Goal: Transaction & Acquisition: Purchase product/service

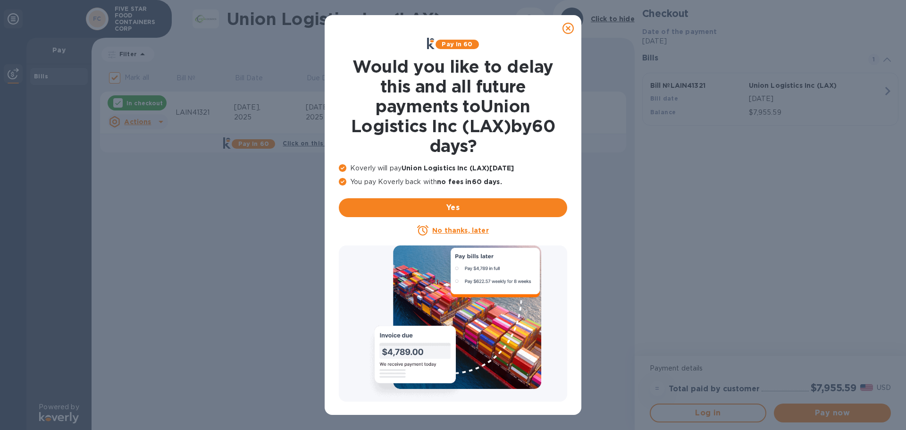
click at [572, 28] on icon at bounding box center [567, 28] width 11 height 11
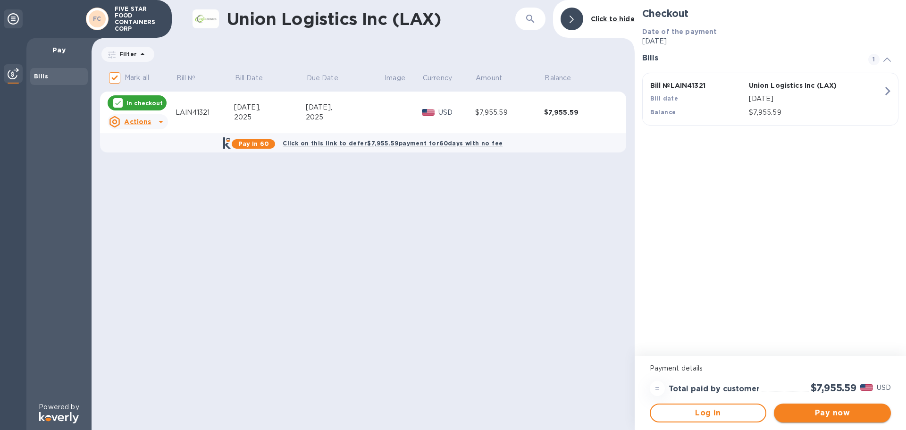
click at [827, 415] on span "Pay now" at bounding box center [832, 412] width 102 height 11
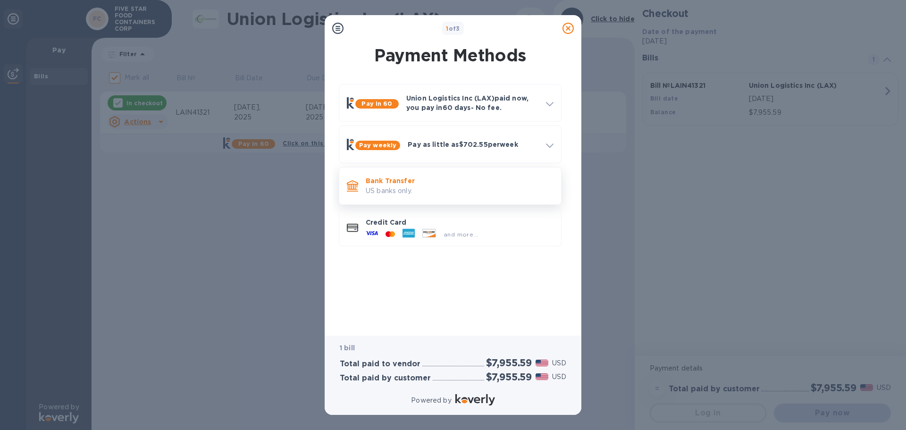
click at [404, 191] on p "US banks only." at bounding box center [460, 191] width 188 height 10
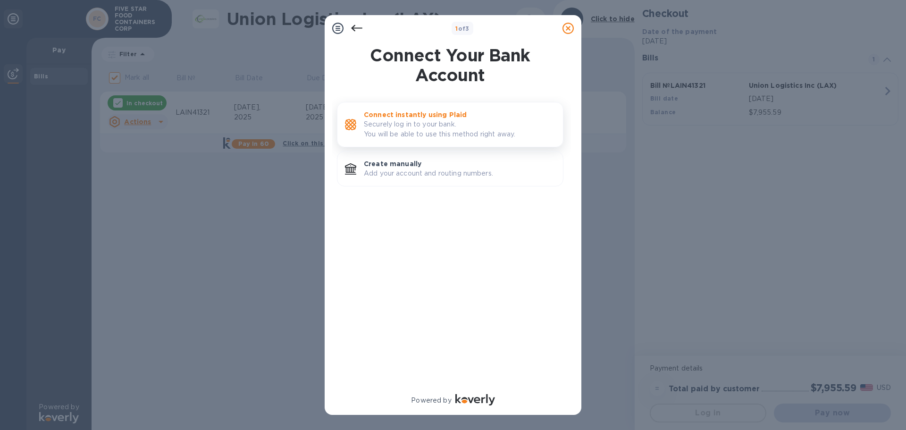
click at [419, 123] on p "Securely log in to your bank. You will be able to use this method right away." at bounding box center [460, 129] width 192 height 20
click at [400, 168] on p "Add your account and routing numbers." at bounding box center [460, 173] width 192 height 10
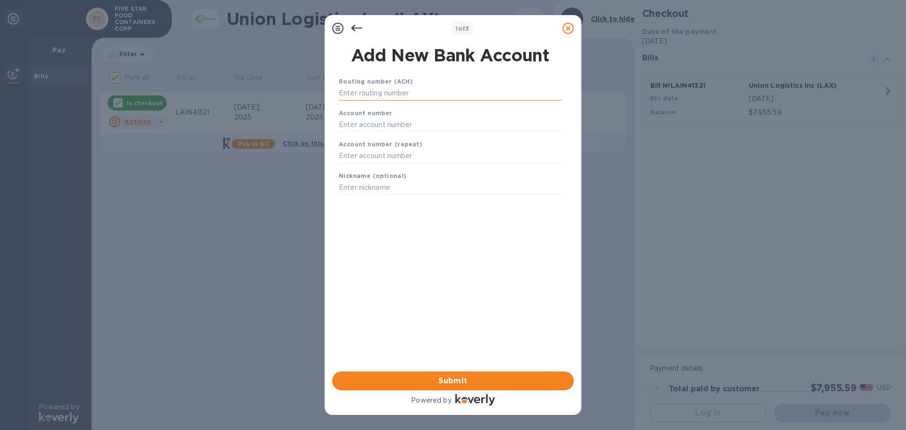
click at [398, 90] on input "text" at bounding box center [450, 93] width 223 height 14
type input "322070381"
click at [377, 135] on input "text" at bounding box center [450, 136] width 223 height 14
type input "8063018165"
click at [390, 166] on input "text" at bounding box center [450, 168] width 223 height 14
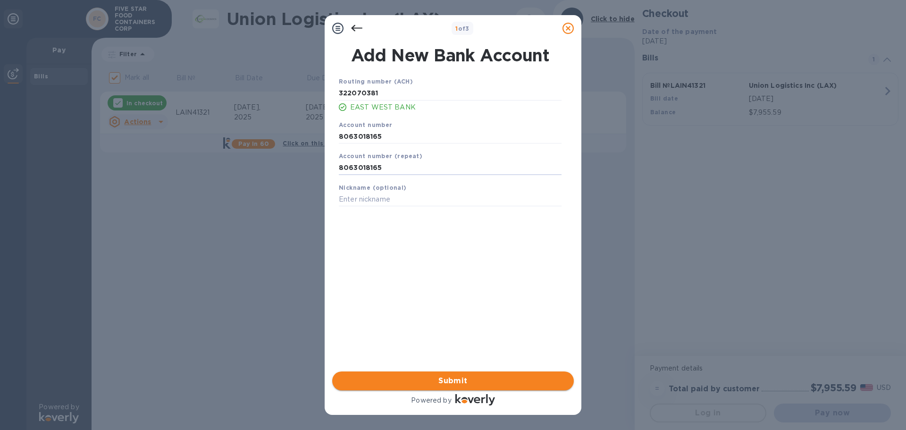
type input "8063018165"
click at [451, 378] on span "Submit" at bounding box center [453, 380] width 226 height 11
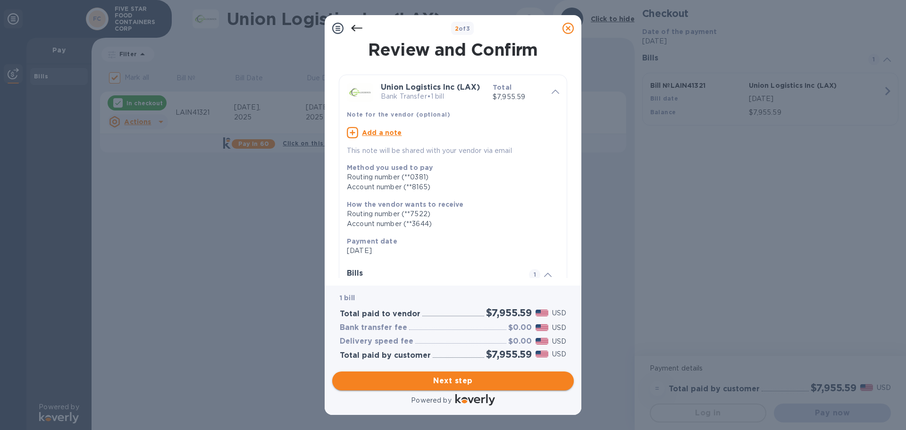
click at [456, 383] on span "Next step" at bounding box center [453, 380] width 226 height 11
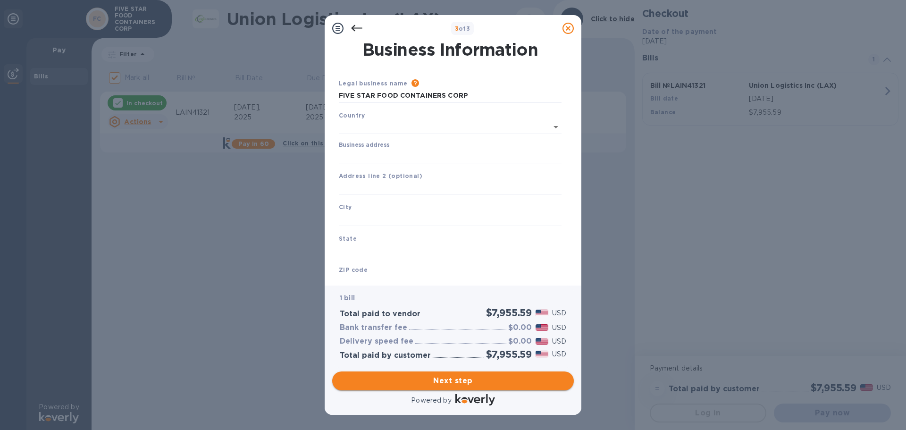
type input "[GEOGRAPHIC_DATA]"
click at [384, 153] on input "Business address" at bounding box center [450, 154] width 223 height 14
type input "[STREET_ADDRESS]"
click at [378, 213] on input "text" at bounding box center [450, 217] width 223 height 14
type input "Barstow"
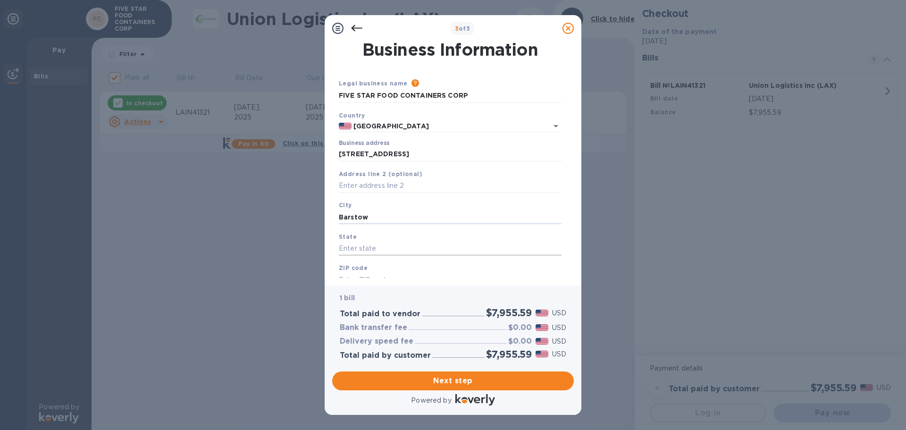
click at [364, 252] on input "text" at bounding box center [450, 249] width 223 height 14
type input "CA"
click at [366, 274] on input "text" at bounding box center [450, 280] width 223 height 14
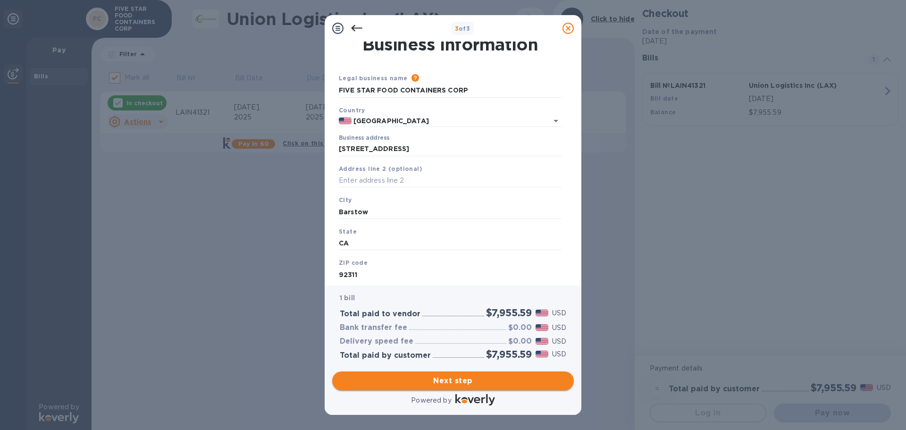
type input "92311"
click at [445, 377] on span "Next step" at bounding box center [453, 380] width 226 height 11
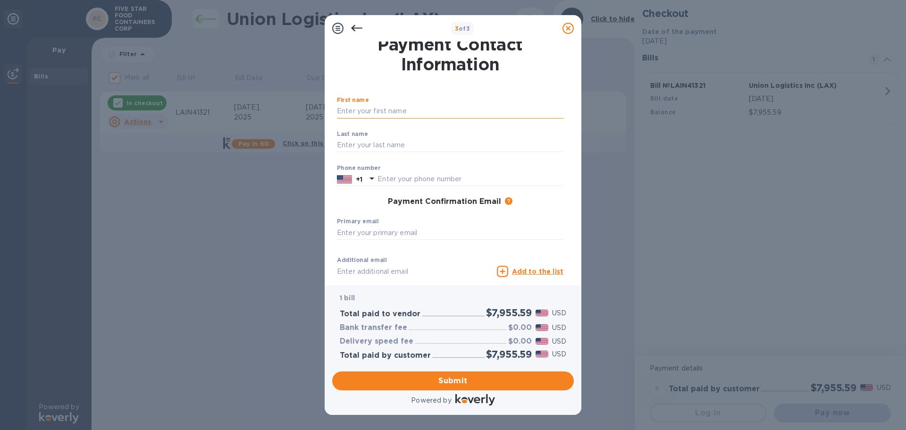
click at [368, 114] on input "text" at bounding box center [450, 111] width 226 height 14
type input "zhi"
type input "Tan"
type input "7606173011"
click at [415, 234] on input "text" at bounding box center [450, 232] width 226 height 14
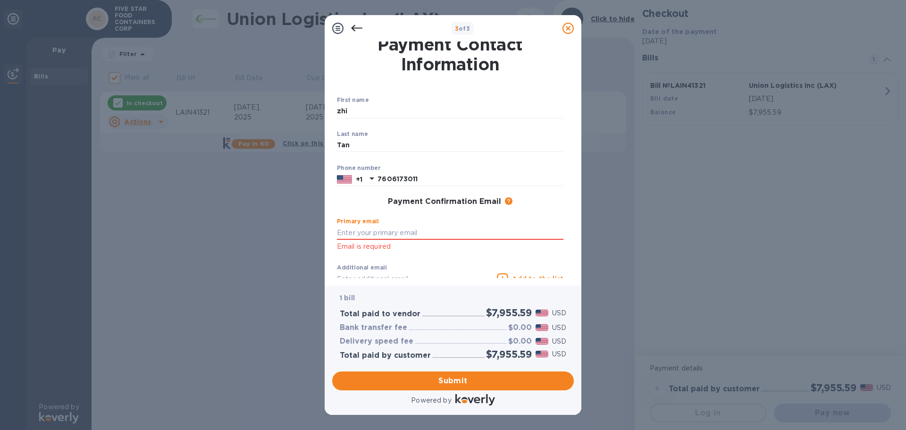
type input "[EMAIL_ADDRESS][DOMAIN_NAME]"
click at [518, 255] on div "First name zhi ​ Last name [PERSON_NAME] ​ Phone number [PHONE_NUMBER] Payment …" at bounding box center [450, 206] width 234 height 226
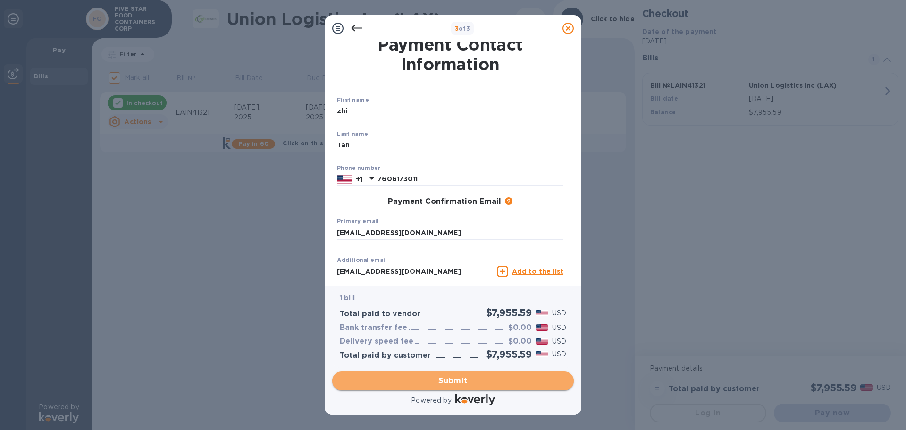
click at [469, 378] on span "Submit" at bounding box center [453, 380] width 226 height 11
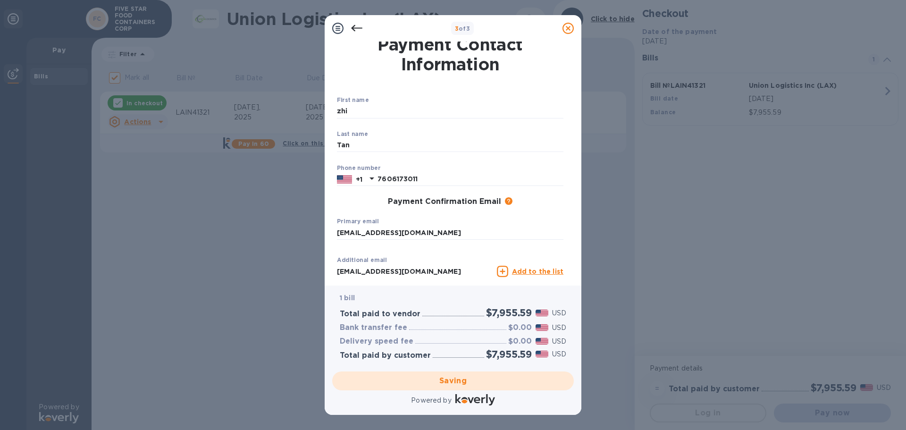
checkbox input "false"
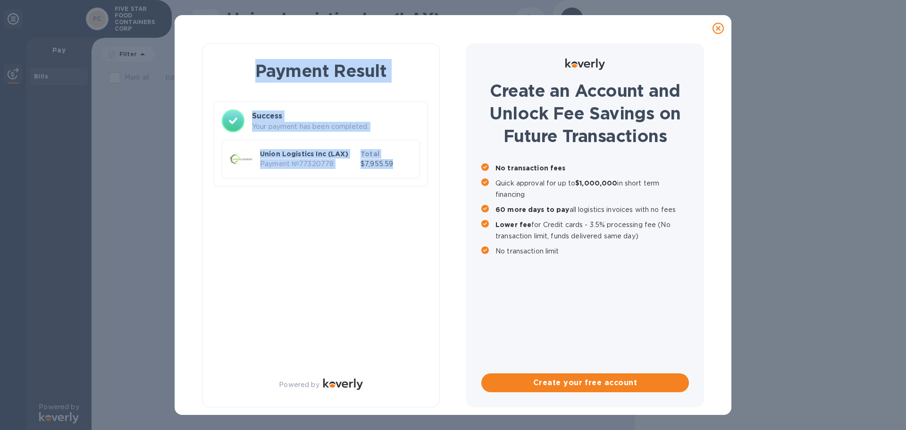
drag, startPoint x: 232, startPoint y: 43, endPoint x: 399, endPoint y: 215, distance: 239.2
click at [399, 215] on div "Payment Result Success Your payment has been completed. Union Logistics Inc (LA…" at bounding box center [321, 225] width 238 height 364
click at [384, 202] on div "Payment Result Success Your payment has been completed. Union Logistics Inc (LA…" at bounding box center [321, 225] width 238 height 364
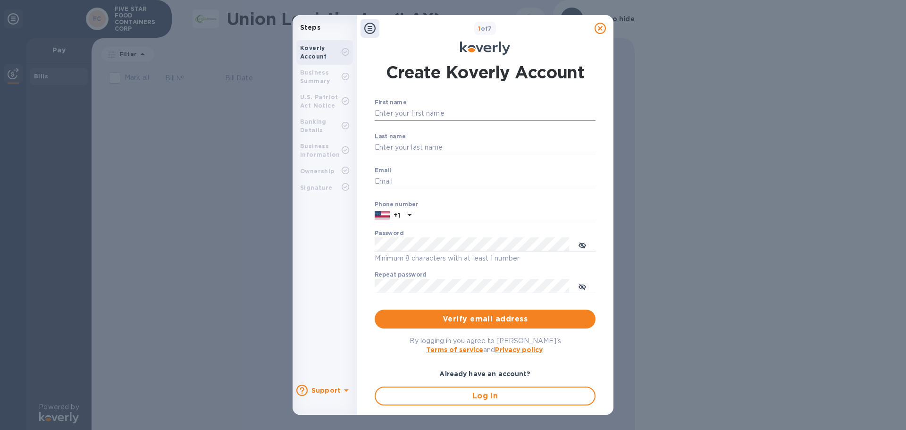
type input "[EMAIL_ADDRESS][DOMAIN_NAME]"
click at [403, 113] on input "First name" at bounding box center [485, 114] width 221 height 14
type input "zhi"
type input "Tan"
type input "7606173011"
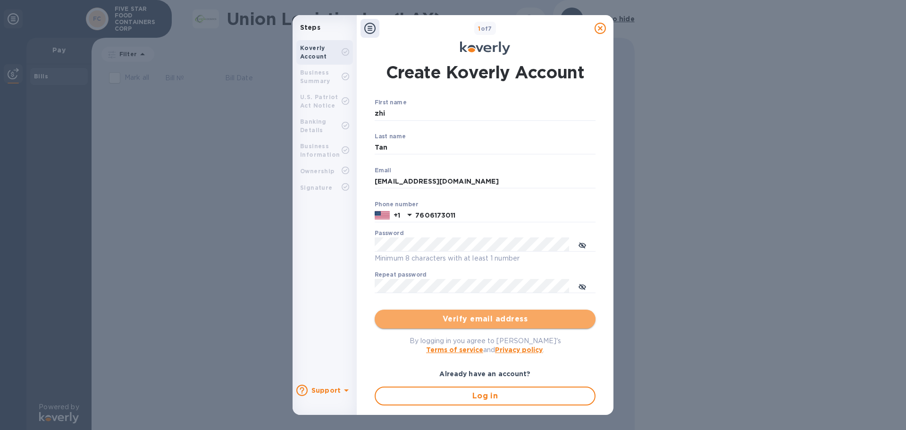
click at [484, 321] on span "Verify email address" at bounding box center [485, 318] width 206 height 11
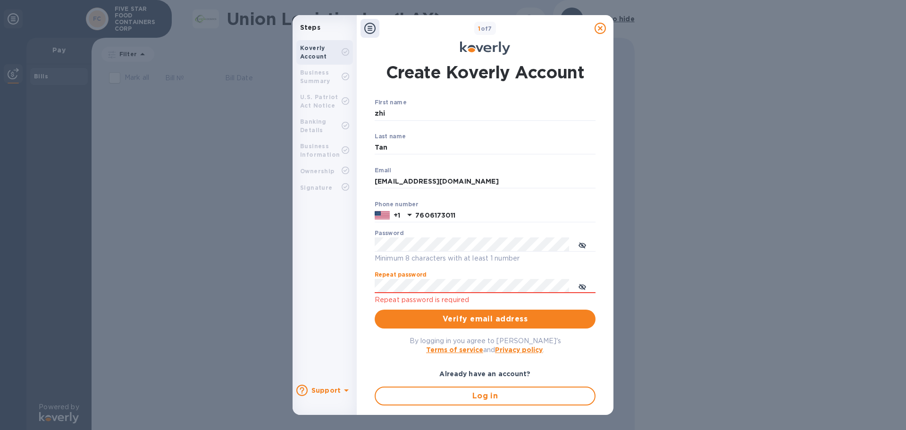
click at [568, 342] on div "By logging in you agree to [PERSON_NAME]'s Terms of service and Privacy policy ." at bounding box center [485, 345] width 221 height 18
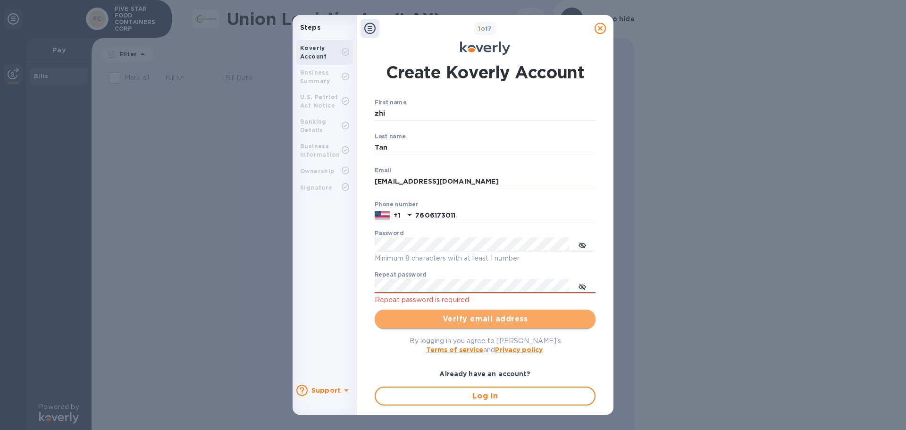
click at [491, 319] on span "Verify email address" at bounding box center [485, 318] width 206 height 11
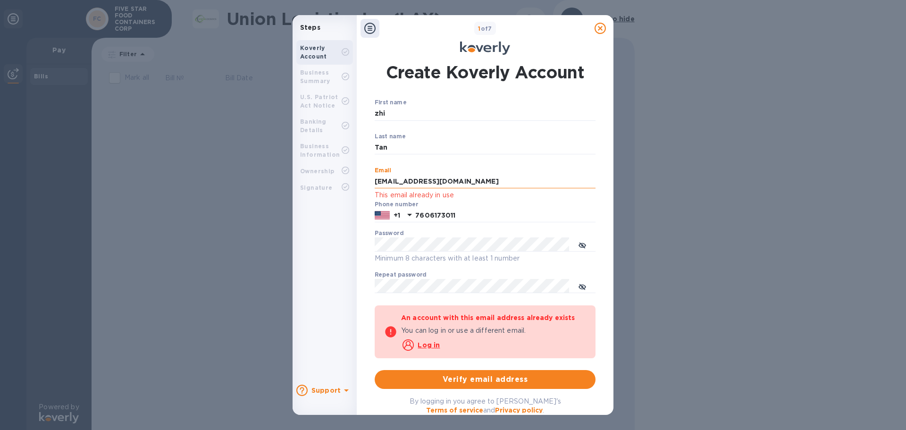
click at [410, 183] on input "[EMAIL_ADDRESS][DOMAIN_NAME]" at bounding box center [485, 182] width 221 height 14
type input "[EMAIL_ADDRESS][DOMAIN_NAME]"
click at [474, 381] on span "Verify email address" at bounding box center [485, 379] width 206 height 11
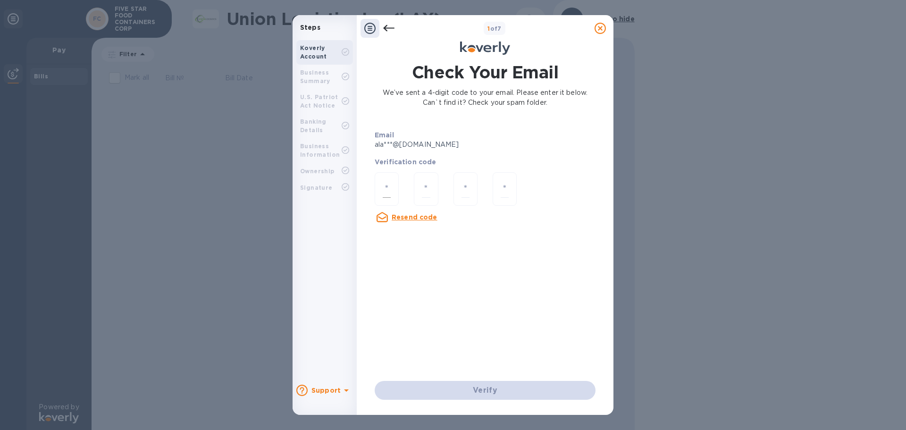
click at [386, 189] on input "number" at bounding box center [387, 188] width 8 height 17
type input "7"
type input "0"
type input "3"
type input "6"
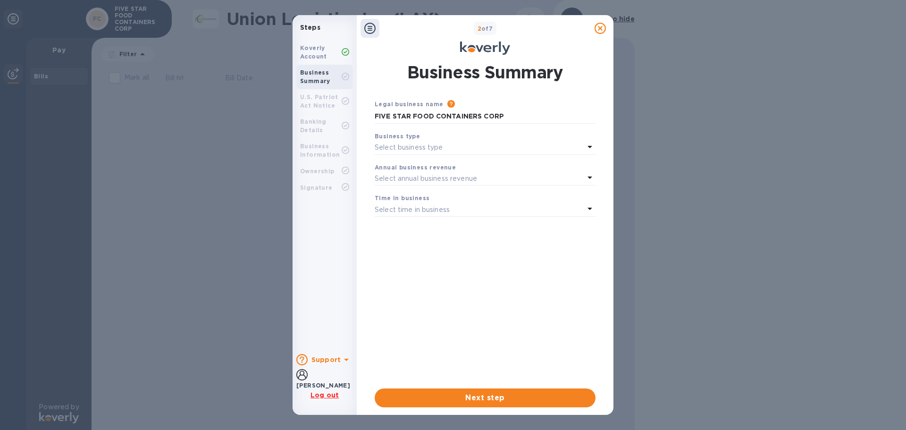
click at [592, 144] on icon at bounding box center [589, 146] width 11 height 11
click at [456, 205] on p "Corporations" at bounding box center [481, 204] width 198 height 10
click at [589, 178] on icon at bounding box center [589, 177] width 5 height 2
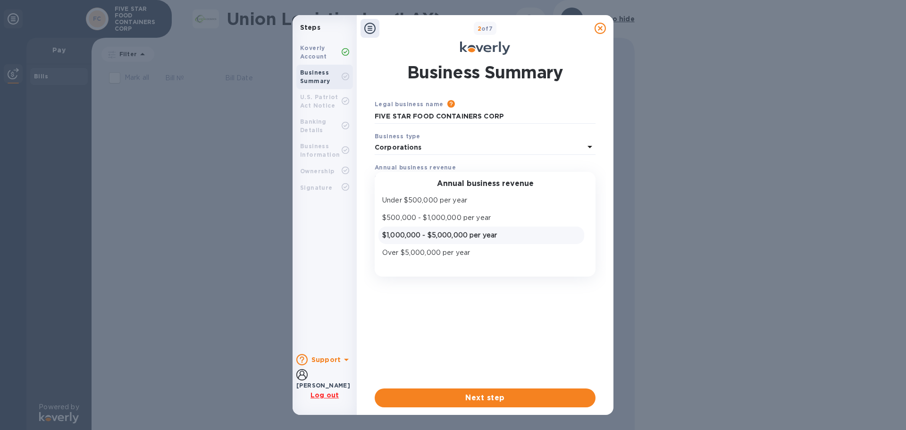
click at [467, 236] on p "$1,000,000 - $5,000,000 per year" at bounding box center [481, 235] width 198 height 10
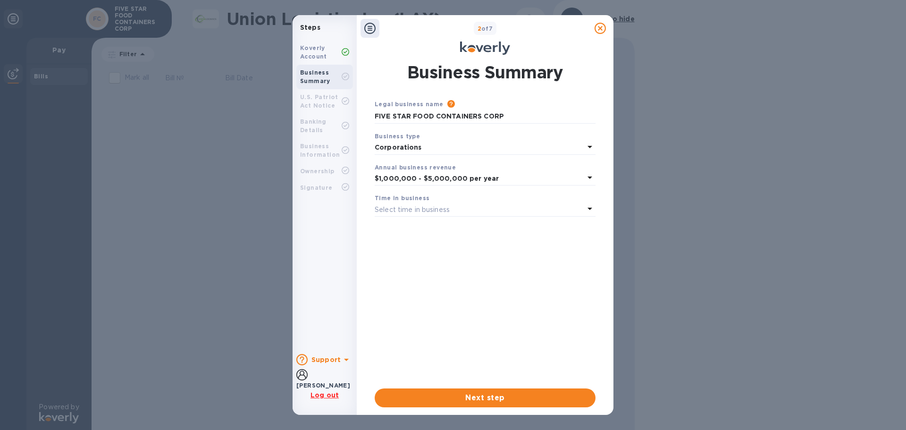
click at [594, 208] on icon at bounding box center [589, 208] width 11 height 11
click at [425, 286] on p "More than 5 years" at bounding box center [481, 284] width 198 height 10
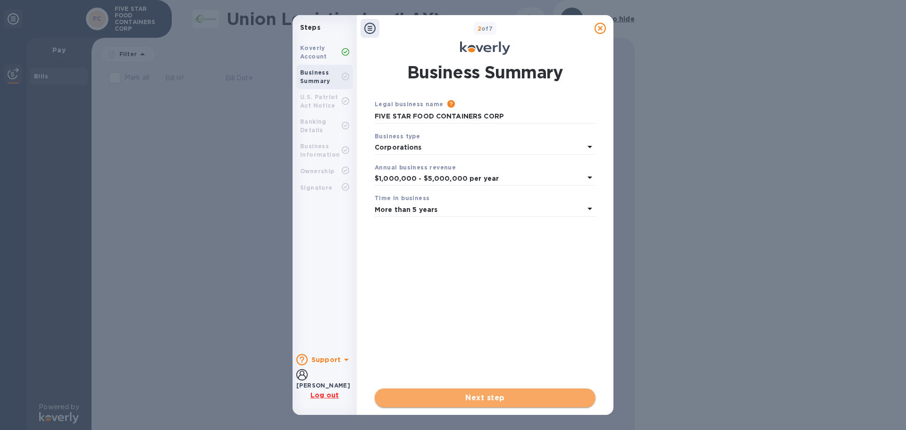
click at [489, 399] on span "Next step" at bounding box center [485, 397] width 206 height 11
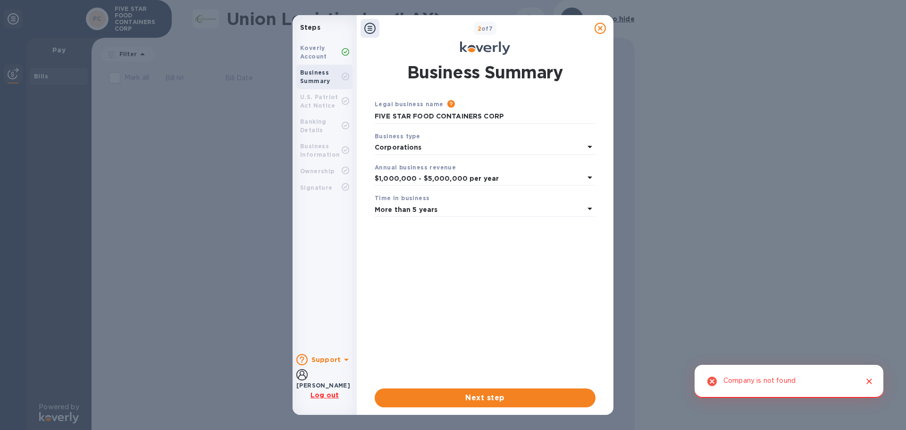
click at [590, 145] on icon at bounding box center [589, 146] width 11 height 11
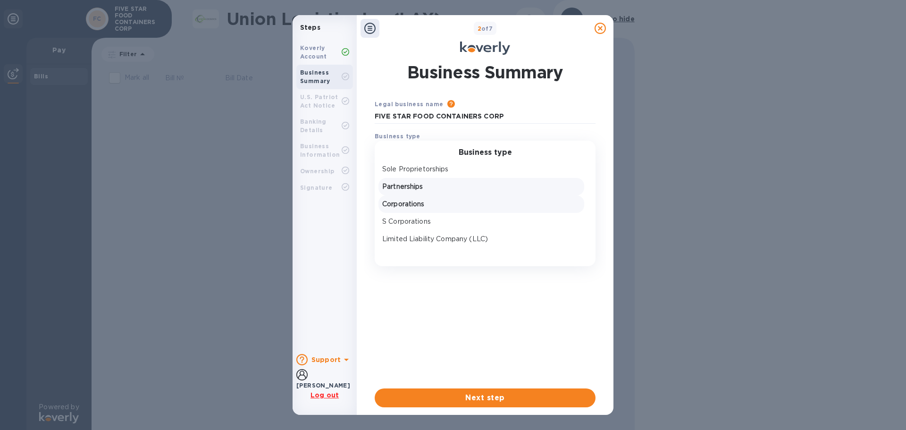
click at [458, 192] on div "Partnerships" at bounding box center [481, 187] width 202 height 14
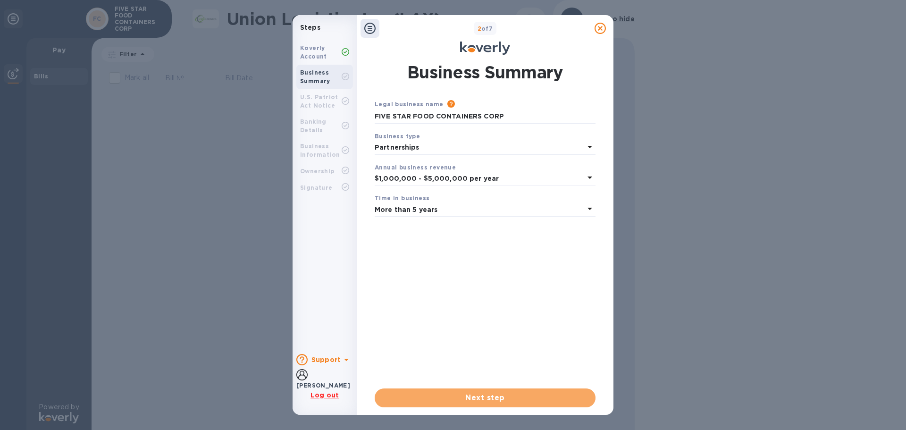
click at [485, 397] on span "Next step" at bounding box center [485, 397] width 206 height 11
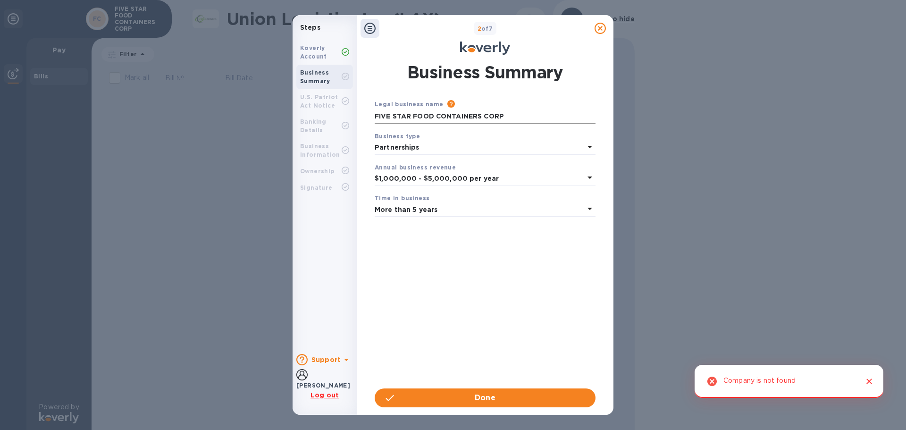
click at [528, 115] on input "FIVE STAR FOOD CONTAINERS CORP" at bounding box center [485, 116] width 221 height 14
click at [588, 148] on icon at bounding box center [589, 146] width 11 height 11
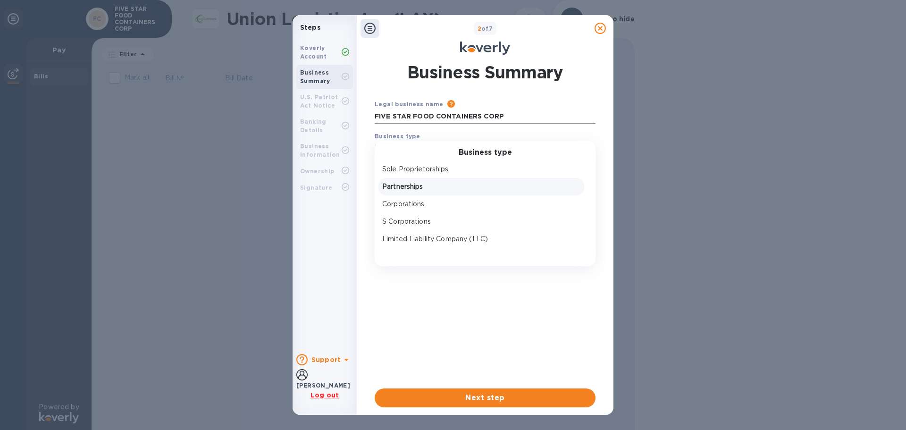
click at [523, 119] on input "FIVE STAR FOOD CONTAINERS CORP" at bounding box center [485, 116] width 221 height 14
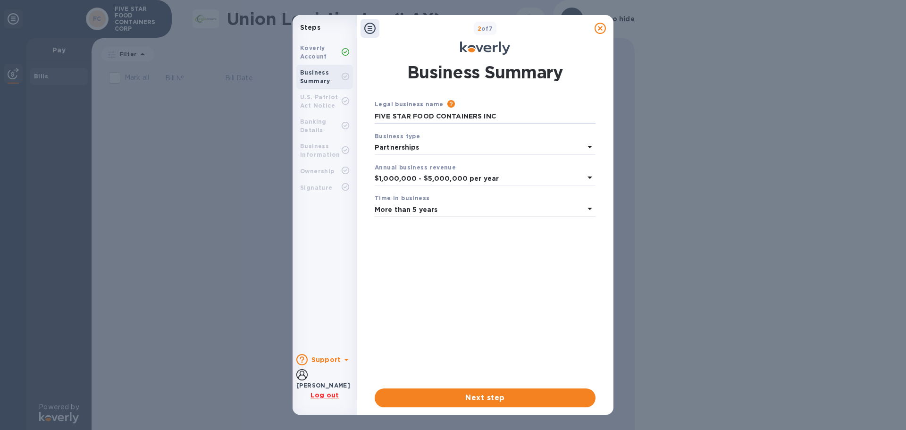
type input "FIVE STAR FOOD CONTAINERS INC"
click at [524, 247] on div "Legal business name Please provide the legal name that appears on your SS-4 for…" at bounding box center [485, 236] width 221 height 274
click at [589, 145] on icon at bounding box center [589, 146] width 11 height 11
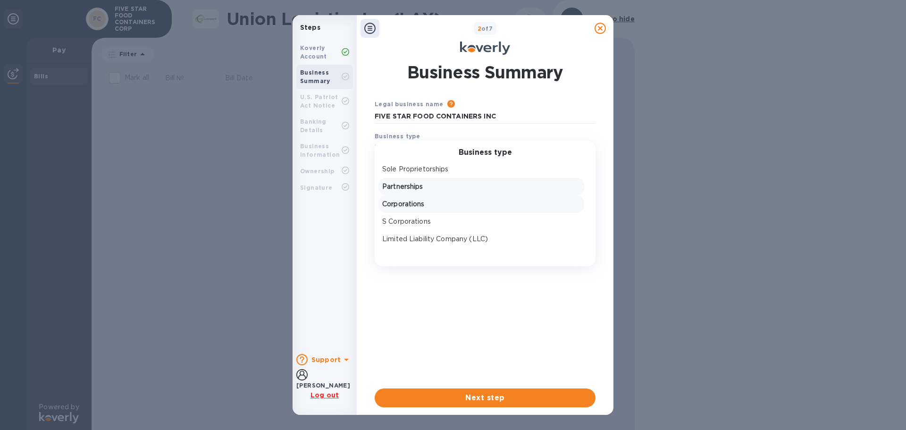
click at [475, 209] on p "Corporations" at bounding box center [481, 204] width 198 height 10
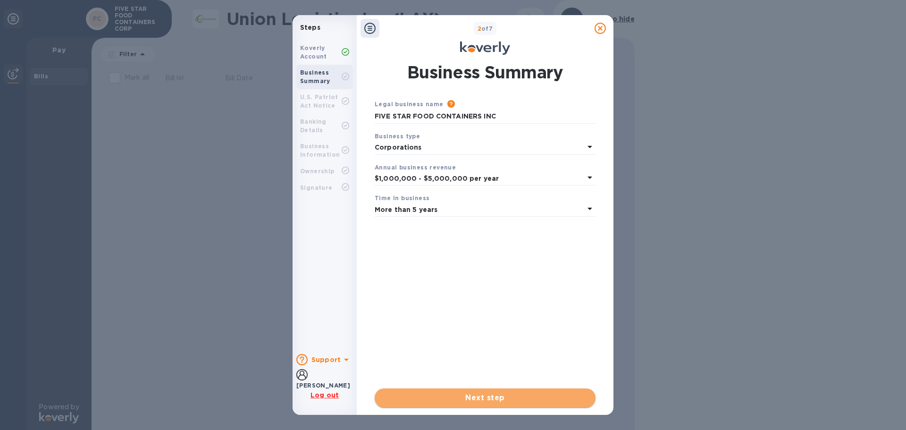
click at [487, 398] on span "Next step" at bounding box center [485, 397] width 206 height 11
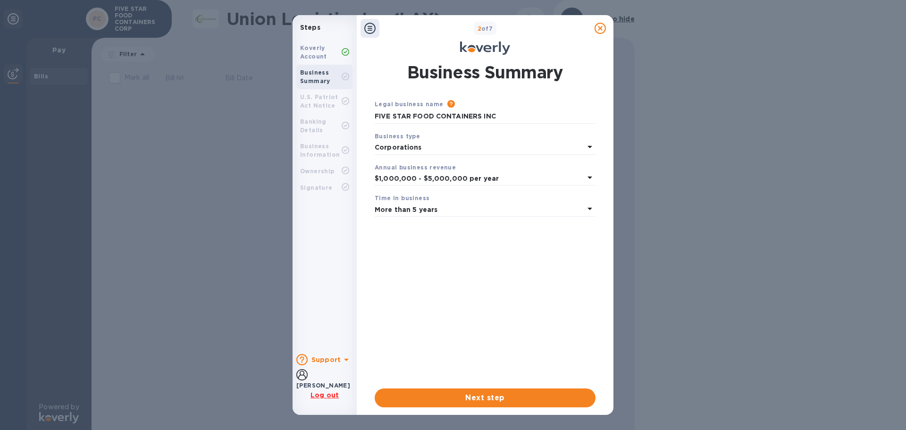
click at [590, 149] on icon at bounding box center [589, 146] width 11 height 11
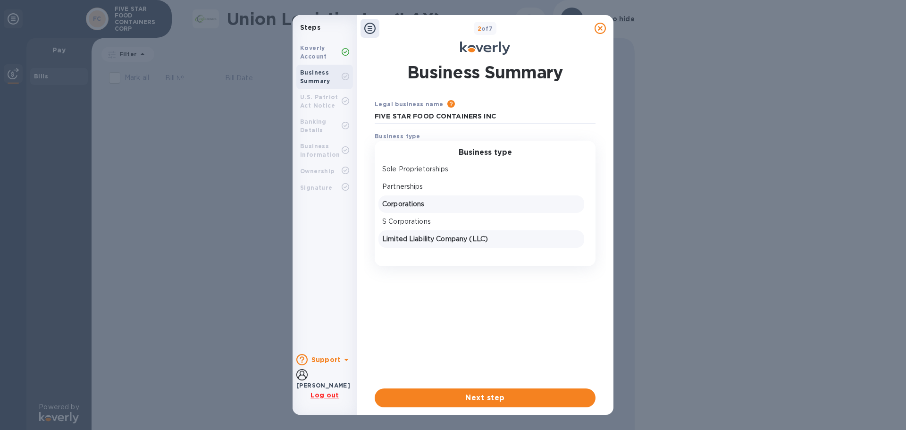
click at [499, 238] on p "Limited Liability Company (LLC)" at bounding box center [481, 239] width 198 height 10
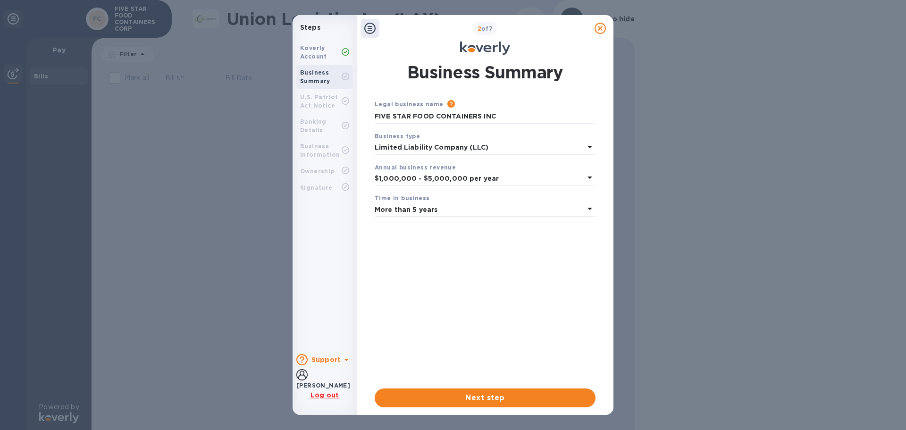
click at [589, 142] on icon at bounding box center [589, 146] width 11 height 11
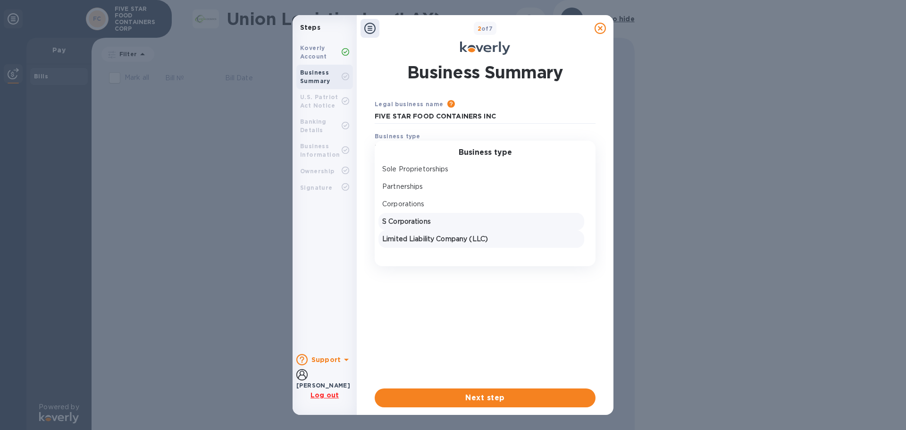
click at [492, 218] on p "S Corporations" at bounding box center [481, 222] width 198 height 10
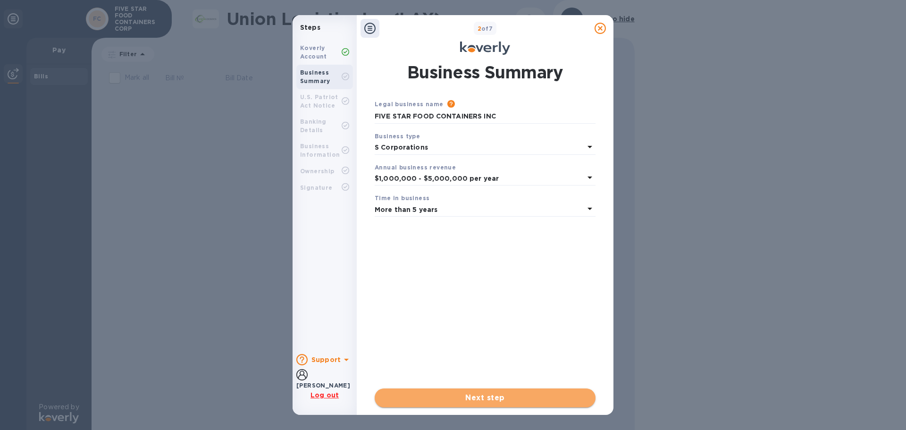
click at [492, 395] on span "Next step" at bounding box center [485, 397] width 206 height 11
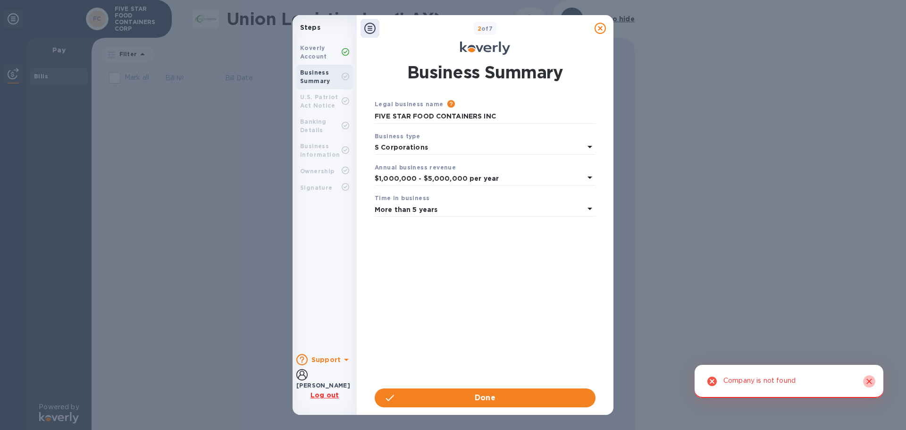
click at [867, 383] on icon "Close" at bounding box center [868, 380] width 9 height 9
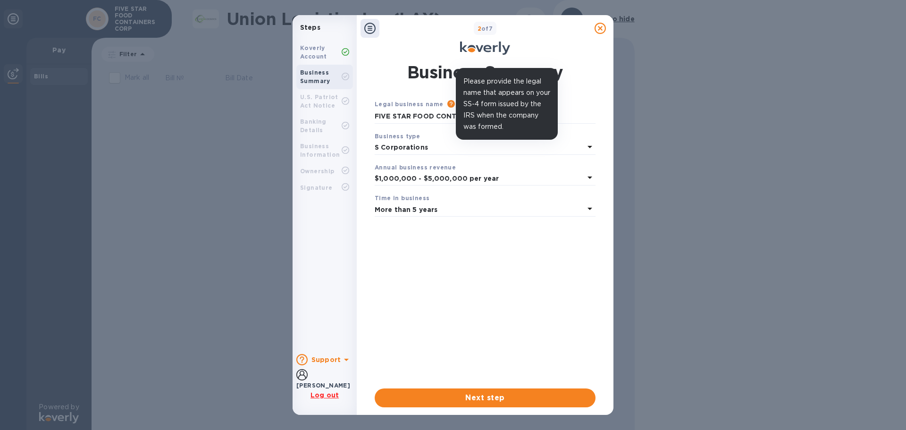
click at [447, 106] on icon at bounding box center [451, 104] width 8 height 8
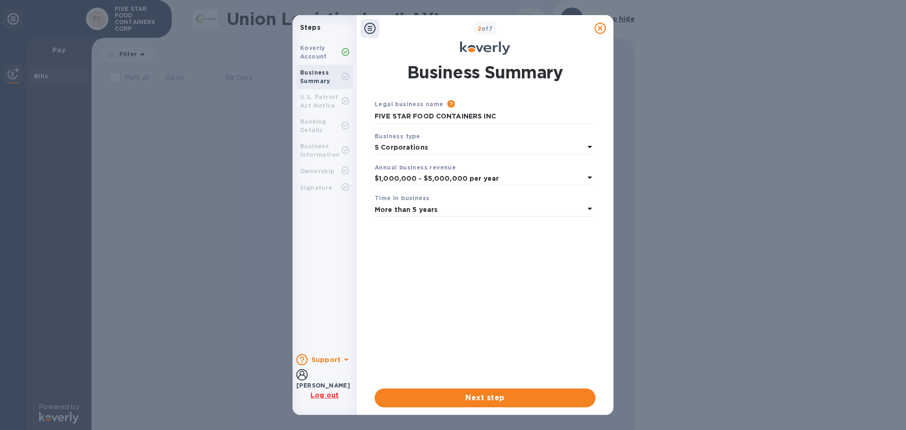
click at [592, 147] on icon at bounding box center [589, 146] width 11 height 11
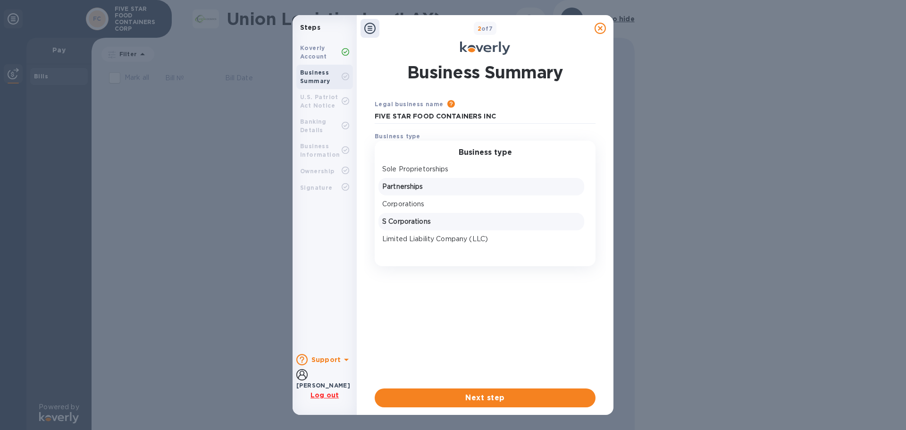
click at [439, 187] on p "Partnerships" at bounding box center [481, 187] width 198 height 10
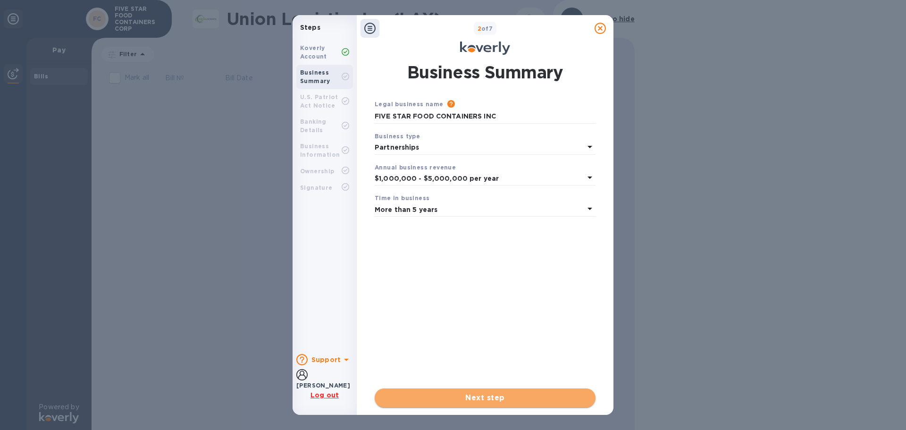
click at [515, 390] on button "Next step" at bounding box center [485, 397] width 221 height 19
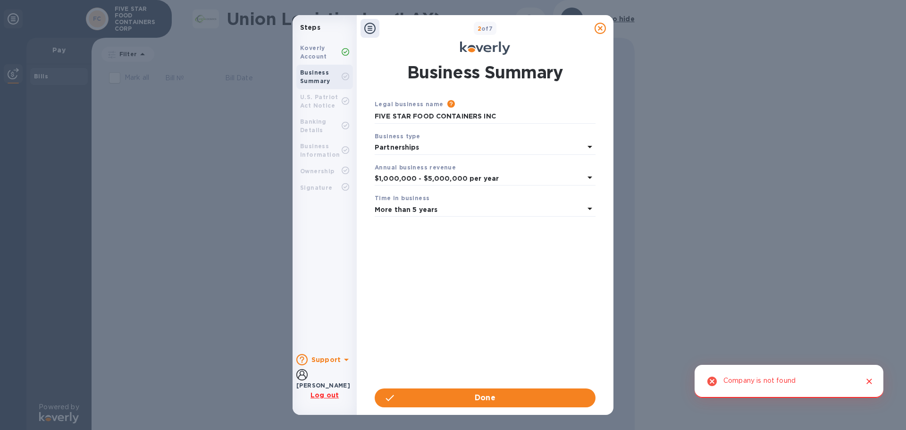
click at [871, 380] on icon "Close" at bounding box center [868, 380] width 9 height 9
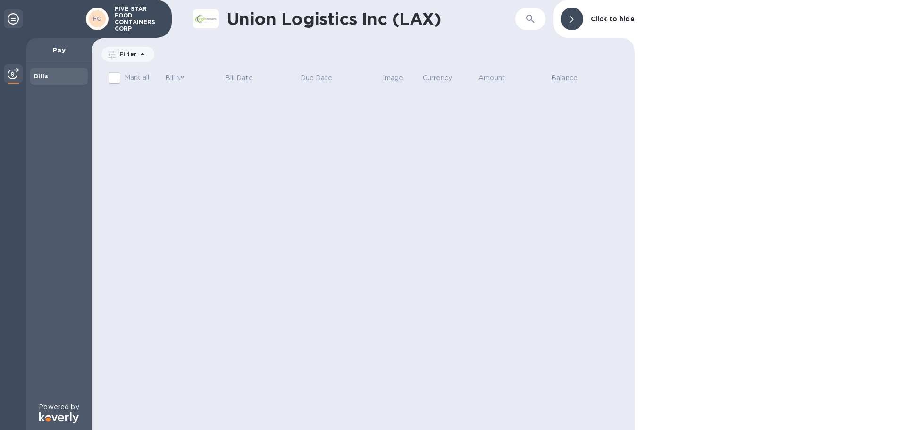
click at [105, 20] on div "FC" at bounding box center [97, 18] width 17 height 17
click at [116, 22] on p "FIVE STAR FOOD CONTAINERS CORP" at bounding box center [138, 19] width 47 height 26
click at [123, 22] on p "FIVE STAR FOOD CONTAINERS CORP" at bounding box center [138, 19] width 47 height 26
click at [95, 18] on b "FC" at bounding box center [97, 18] width 8 height 7
